Goal: Task Accomplishment & Management: Manage account settings

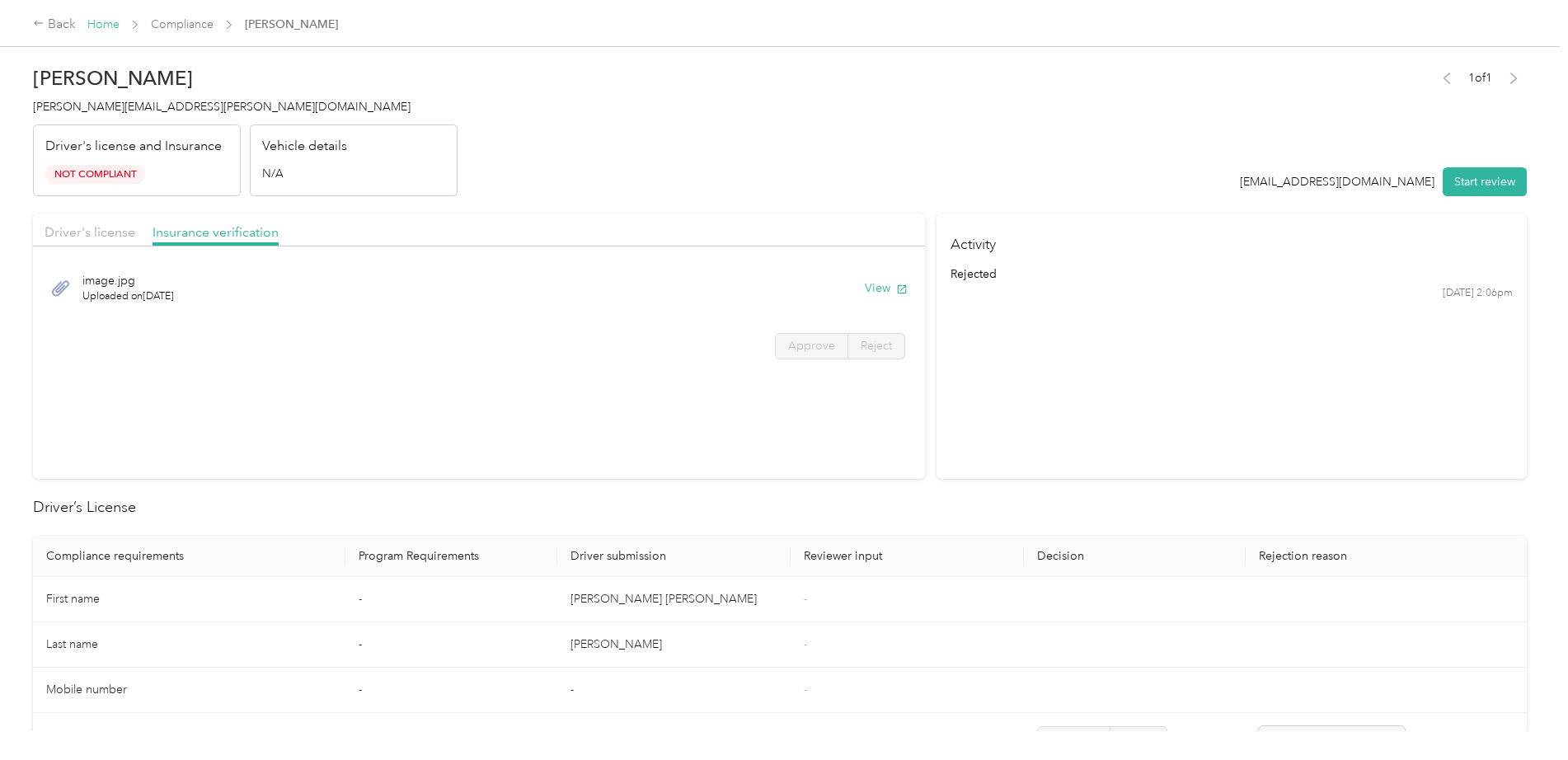
click at [103, 21] on link "Home" at bounding box center [103, 24] width 32 height 14
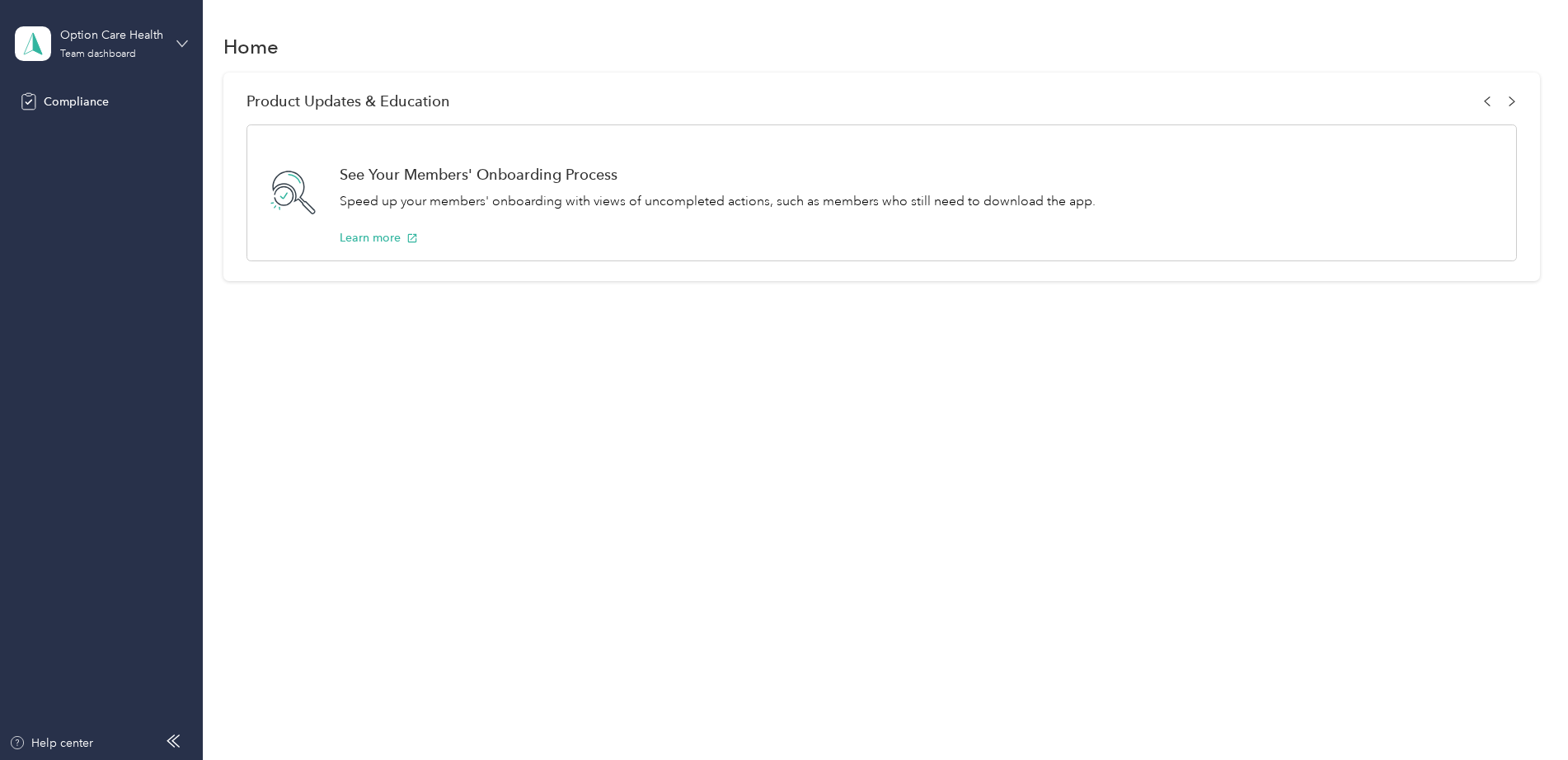
click at [185, 44] on icon at bounding box center [182, 44] width 9 height 6
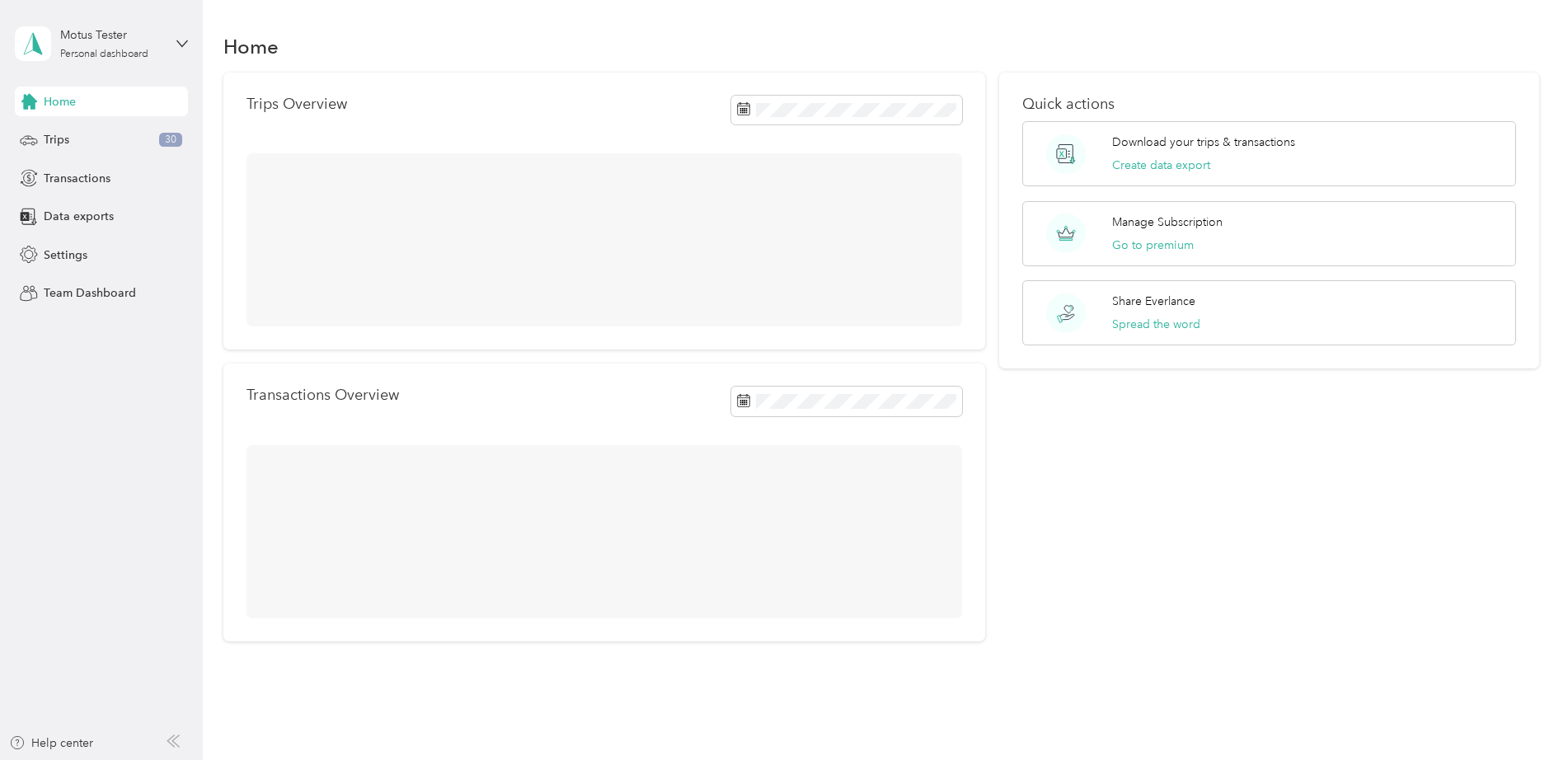
click at [104, 140] on div "Log out" at bounding box center [189, 136] width 324 height 28
